Goal: Task Accomplishment & Management: Use online tool/utility

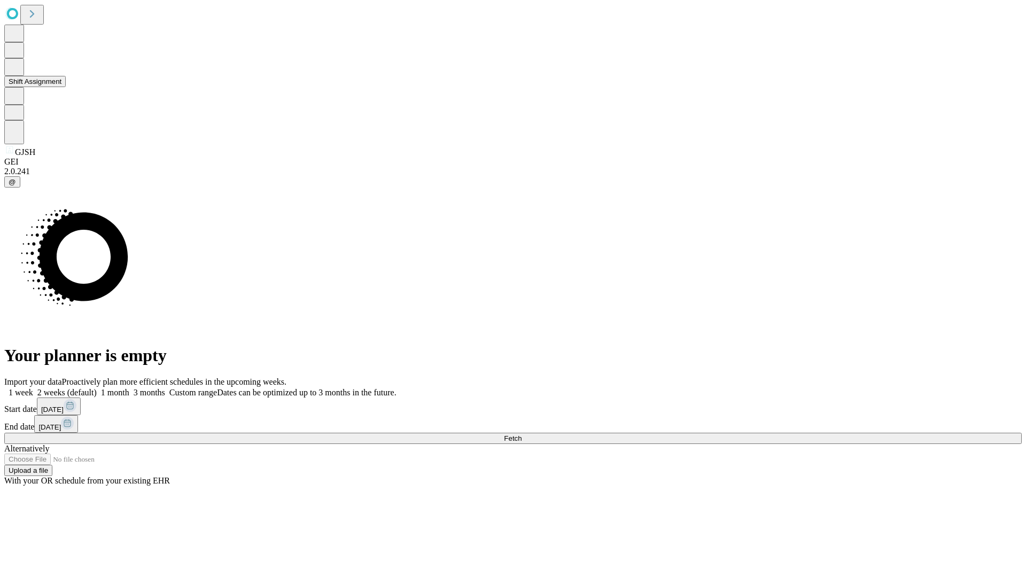
click at [66, 87] on button "Shift Assignment" at bounding box center [34, 81] width 61 height 11
